Goal: Check status

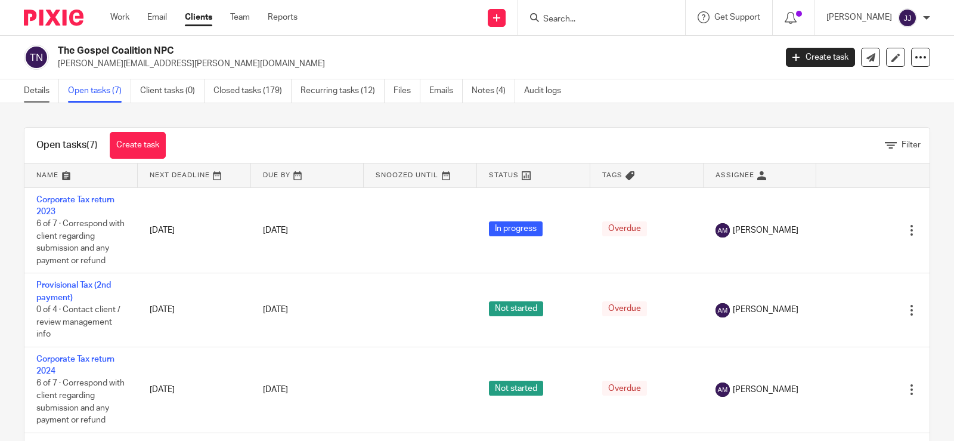
click at [24, 92] on link "Details" at bounding box center [41, 90] width 35 height 23
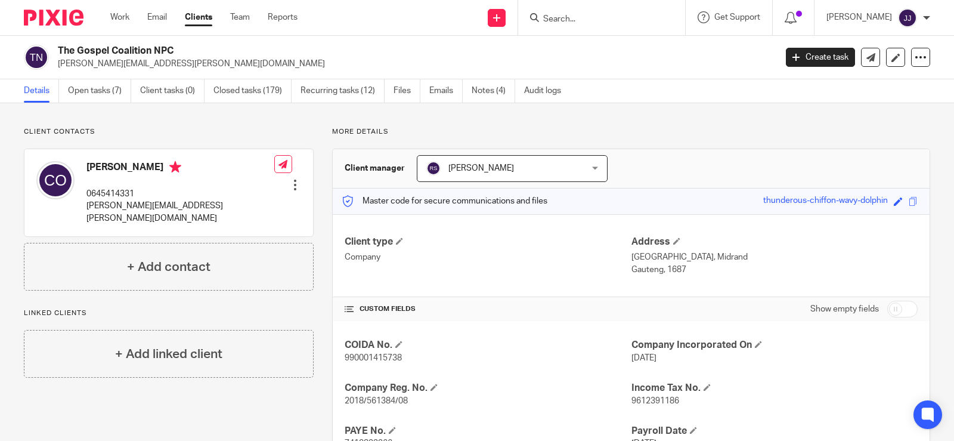
click at [422, 141] on div "More details Client manager Rita Sojini Rita Sojini Alcid Martin Angelique Lott…" at bounding box center [622, 319] width 617 height 384
